Goal: Task Accomplishment & Management: Manage account settings

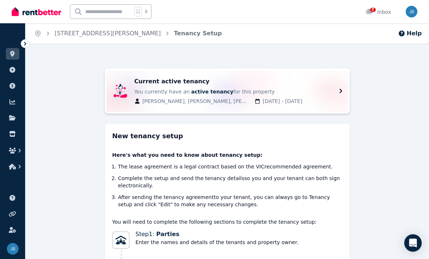
click at [177, 103] on span "[PERSON_NAME], [PERSON_NAME], [PERSON_NAME]" at bounding box center [196, 101] width 108 height 7
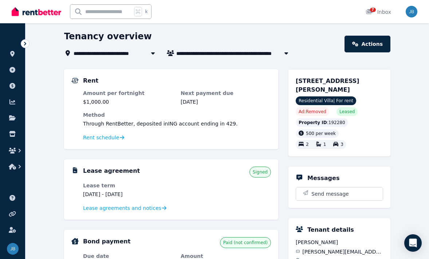
scroll to position [24, 0]
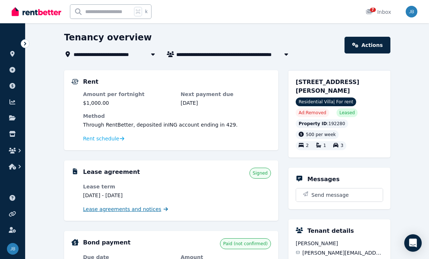
click at [132, 209] on span "Lease agreements and notices" at bounding box center [122, 209] width 78 height 7
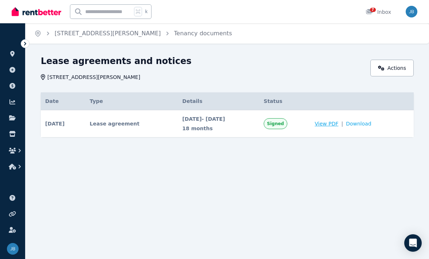
click at [339, 124] on span "View PDF" at bounding box center [327, 123] width 24 height 7
click at [15, 58] on link at bounding box center [12, 54] width 13 height 12
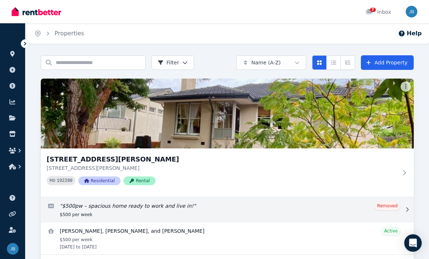
scroll to position [26, 0]
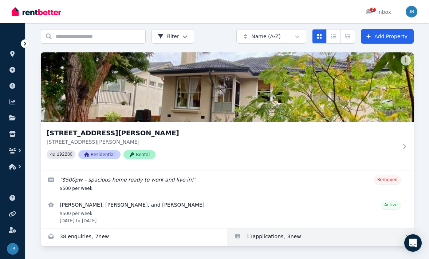
click at [263, 241] on link "Applications for 1/23 Evans Crescent, Reservoir" at bounding box center [320, 237] width 187 height 17
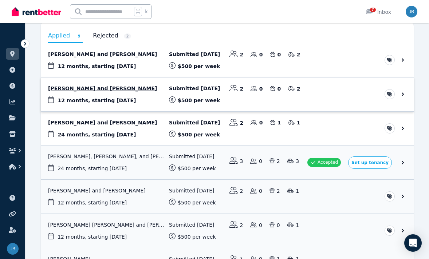
scroll to position [74, 0]
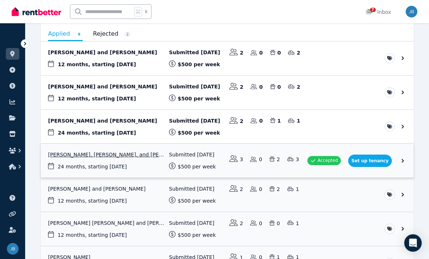
click at [129, 178] on link "View application: Swarnim Mukhia, Manil singh Ghimire, and Arjun Thapa" at bounding box center [227, 161] width 373 height 34
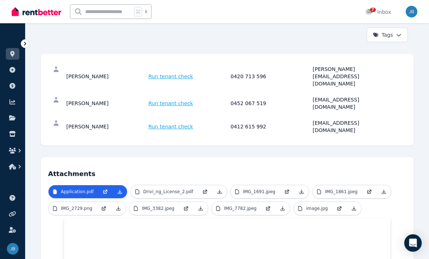
scroll to position [122, 0]
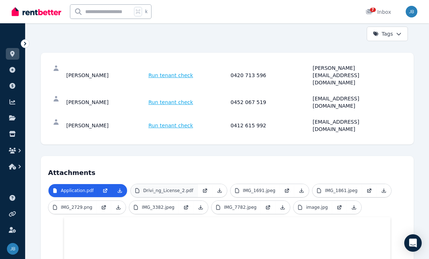
click at [155, 188] on p "Drivi_ng_License_2.pdf" at bounding box center [168, 191] width 50 height 6
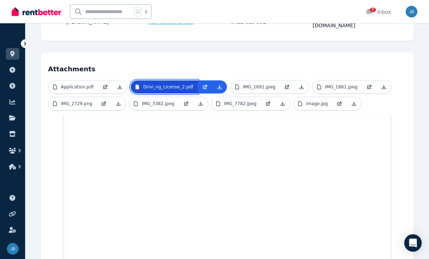
scroll to position [225, 0]
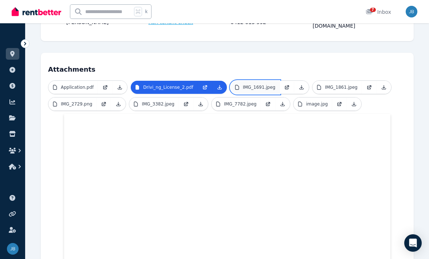
click at [245, 85] on p "IMG_1691.jpeg" at bounding box center [259, 88] width 33 height 6
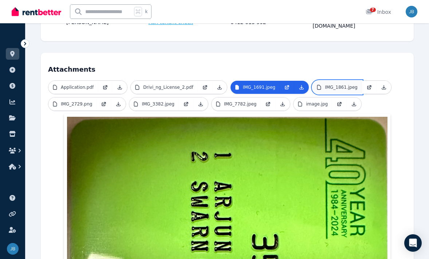
click at [319, 81] on link "IMG_1861.jpeg" at bounding box center [338, 87] width 50 height 13
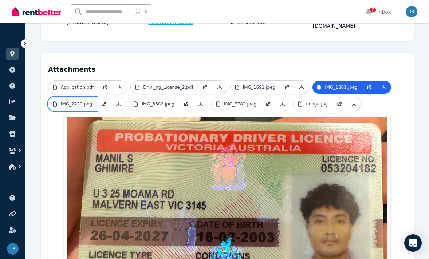
click at [74, 98] on link "IMG_2729.png" at bounding box center [72, 104] width 48 height 13
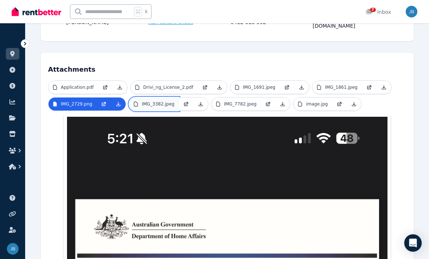
click at [147, 101] on p "IMG_3382.jpeg" at bounding box center [158, 104] width 33 height 6
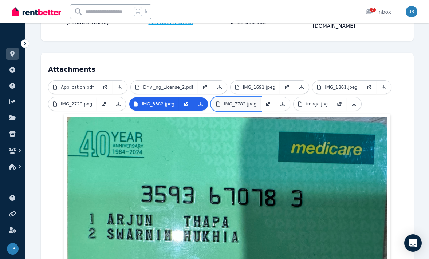
click at [238, 101] on p "IMG_7782.jpeg" at bounding box center [240, 104] width 33 height 6
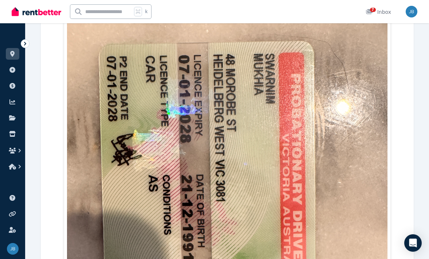
scroll to position [344, 0]
